Goal: Task Accomplishment & Management: Manage account settings

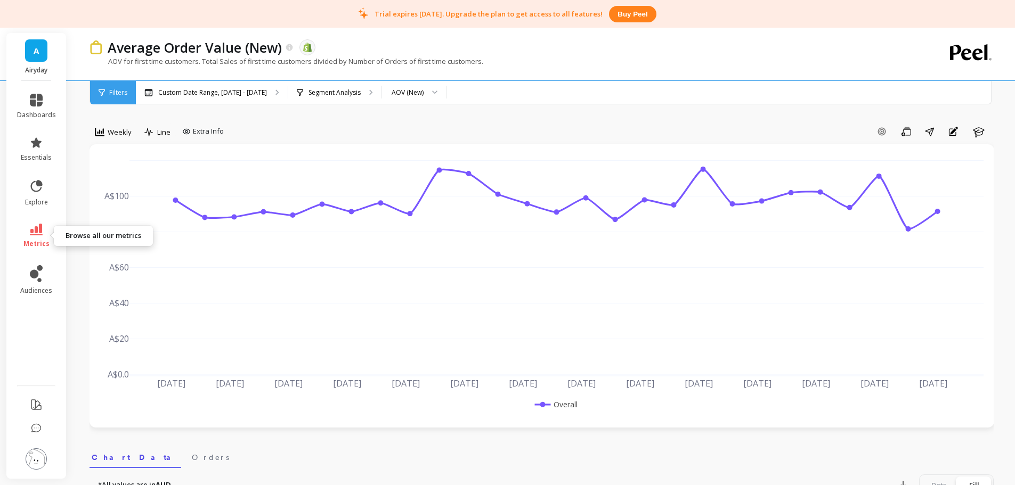
click at [34, 234] on icon at bounding box center [36, 230] width 13 height 12
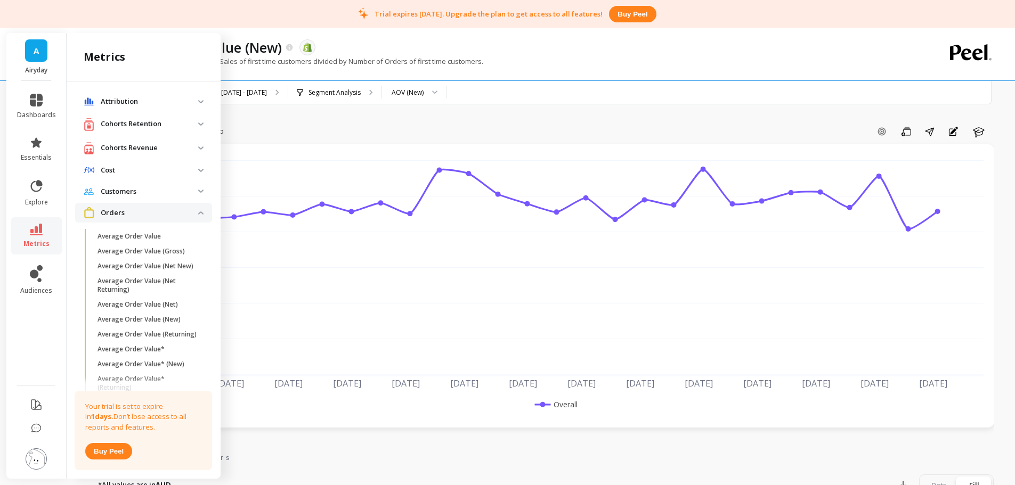
click at [125, 209] on p "Orders" at bounding box center [149, 213] width 97 height 11
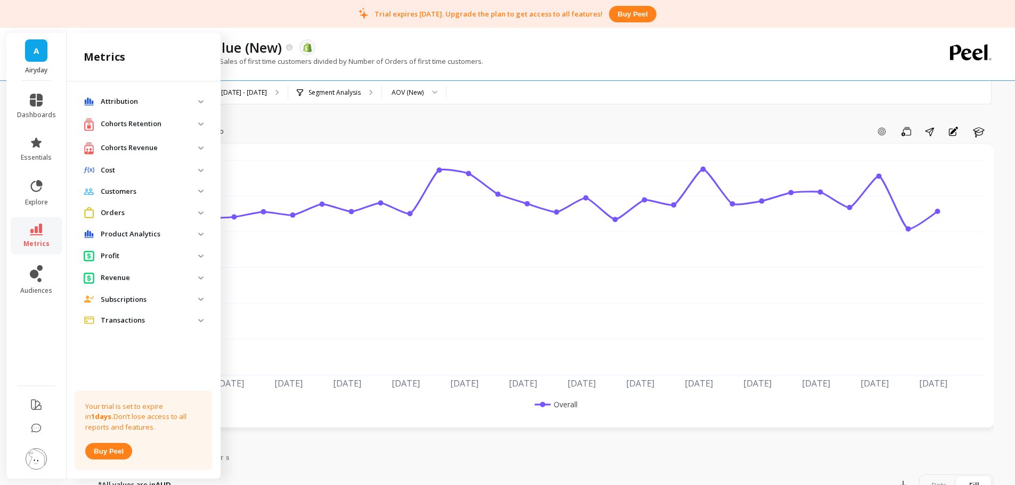
click at [126, 234] on p "Product Analytics" at bounding box center [149, 234] width 97 height 11
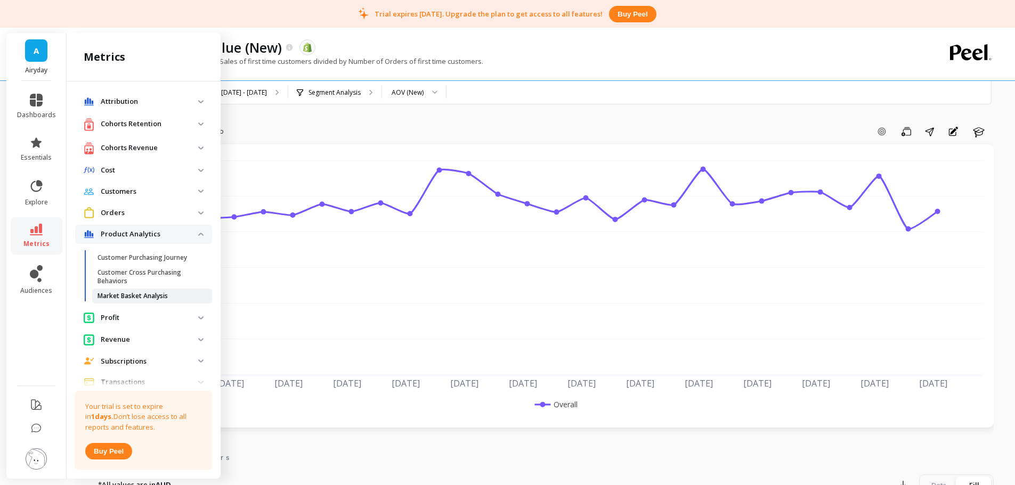
click at [128, 295] on p "Market Basket Analysis" at bounding box center [132, 296] width 70 height 9
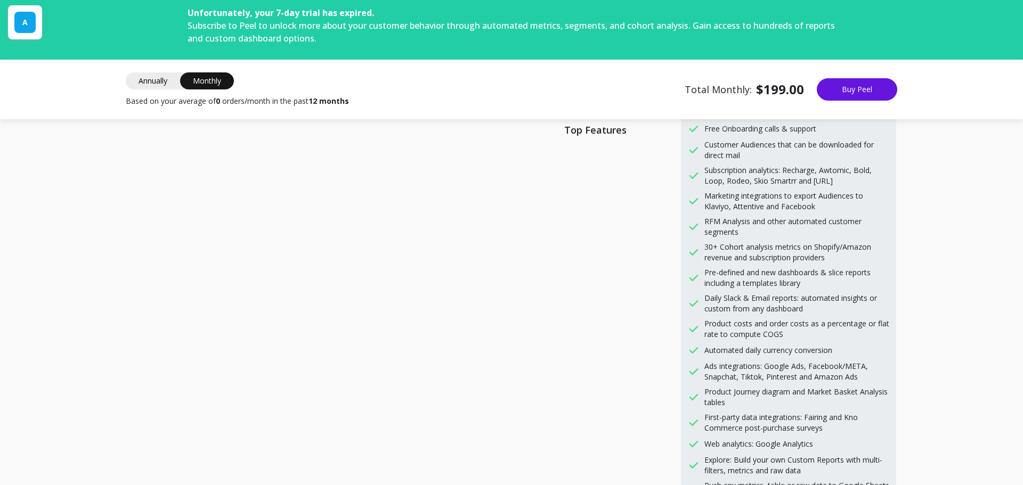
scroll to position [728, 0]
